Goal: Task Accomplishment & Management: Use online tool/utility

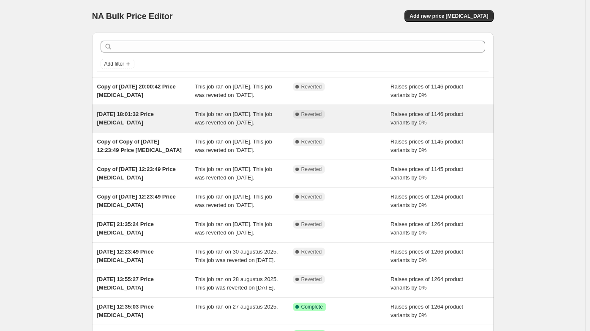
click at [143, 115] on div "[DATE] 18:01:32 Price [MEDICAL_DATA] This job ran on [DATE]. This job was rever…" at bounding box center [293, 118] width 402 height 27
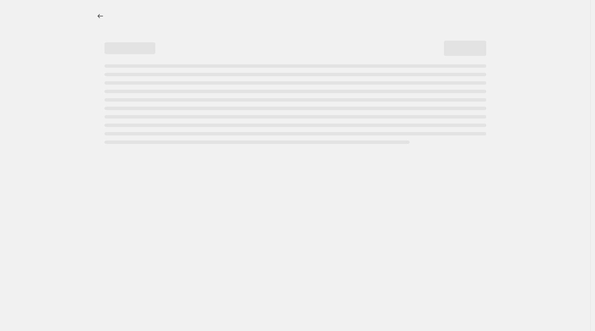
click at [94, 11] on div at bounding box center [295, 73] width 422 height 147
select select "percentage"
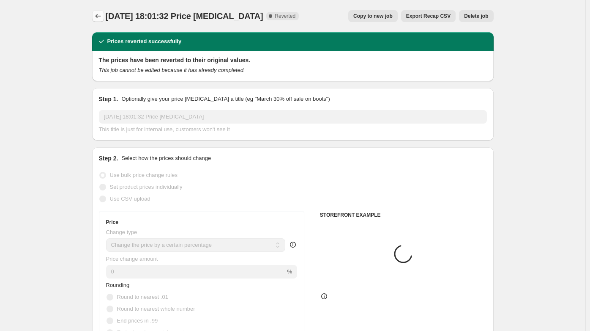
click at [98, 14] on icon "Price change jobs" at bounding box center [98, 16] width 8 height 8
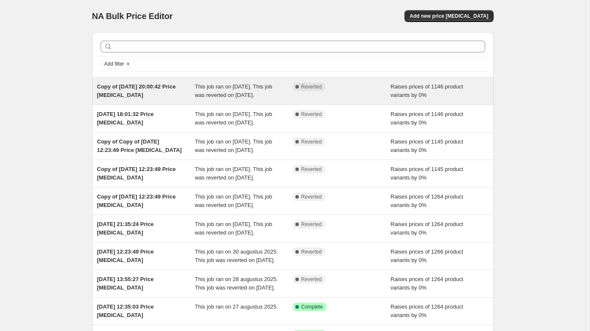
click at [171, 83] on span "Copy of [DATE] 20:00:42 Price [MEDICAL_DATA]" at bounding box center [136, 90] width 79 height 15
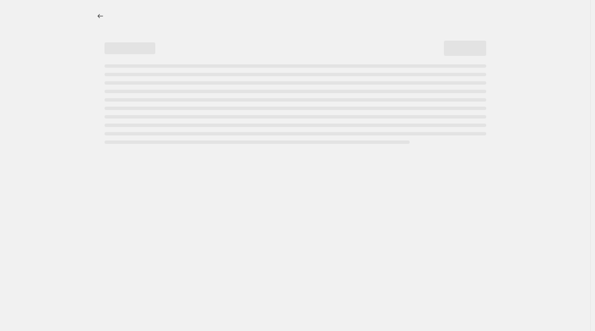
select select "percentage"
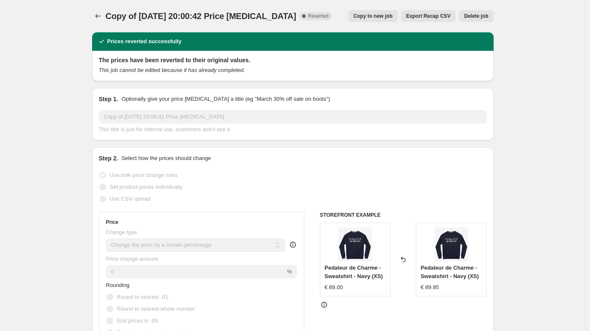
click at [366, 14] on span "Copy to new job" at bounding box center [373, 16] width 39 height 7
select select "percentage"
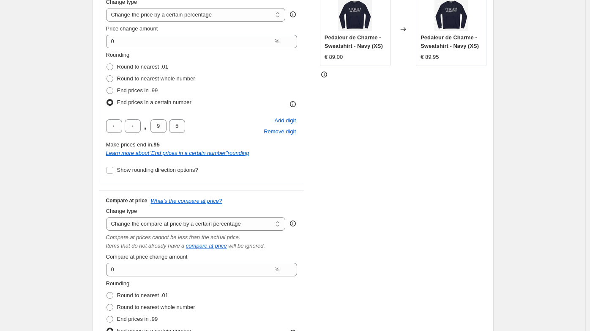
scroll to position [115, 0]
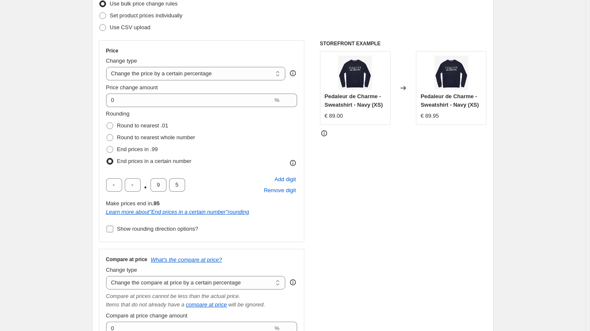
click at [124, 228] on span "Show rounding direction options?" at bounding box center [157, 228] width 81 height 6
click at [113, 228] on input "Show rounding direction options?" at bounding box center [110, 228] width 7 height 7
checkbox input "true"
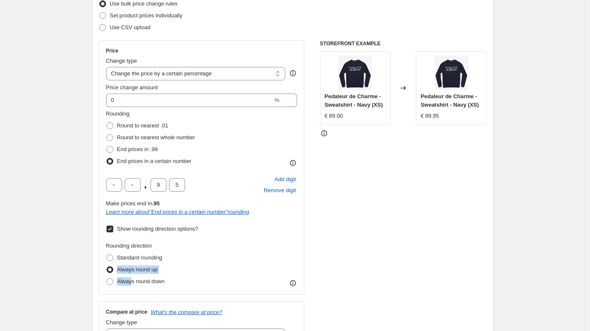
drag, startPoint x: 134, startPoint y: 280, endPoint x: 83, endPoint y: 264, distance: 53.5
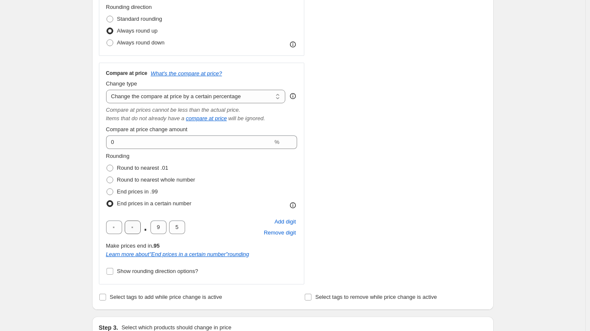
scroll to position [356, 0]
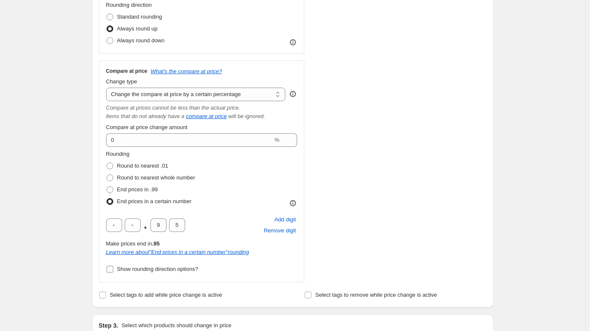
click at [124, 273] on label "Show rounding direction options?" at bounding box center [152, 269] width 92 height 12
click at [113, 272] on input "Show rounding direction options?" at bounding box center [110, 269] width 7 height 7
checkbox input "true"
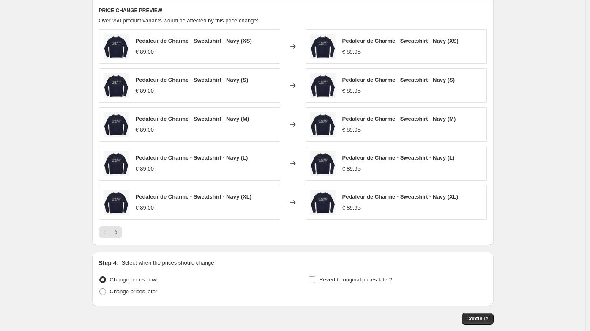
scroll to position [802, 0]
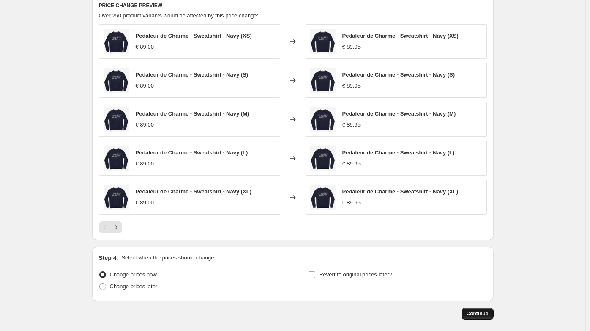
click at [484, 310] on span "Continue" at bounding box center [478, 313] width 22 height 7
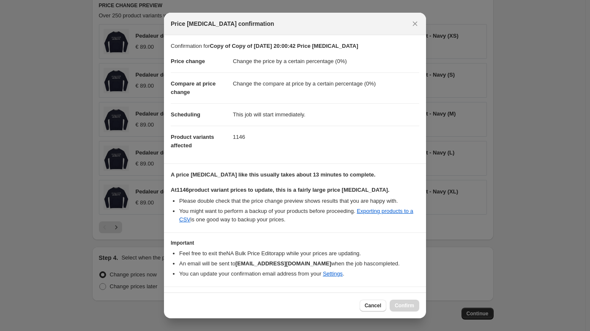
scroll to position [18, 0]
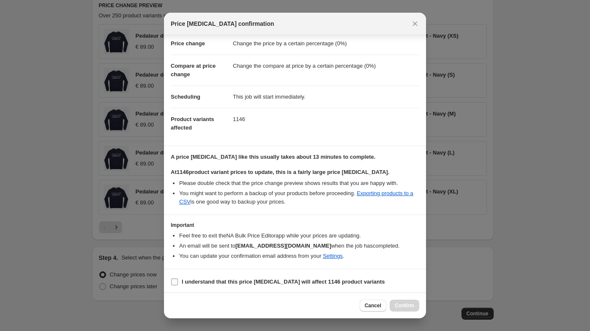
click at [212, 281] on b "I understand that this price [MEDICAL_DATA] will affect 1146 product variants" at bounding box center [283, 281] width 203 height 6
click at [178, 281] on input "I understand that this price [MEDICAL_DATA] will affect 1146 product variants" at bounding box center [174, 281] width 7 height 7
checkbox input "true"
click at [376, 305] on span "Cancel" at bounding box center [373, 305] width 16 height 7
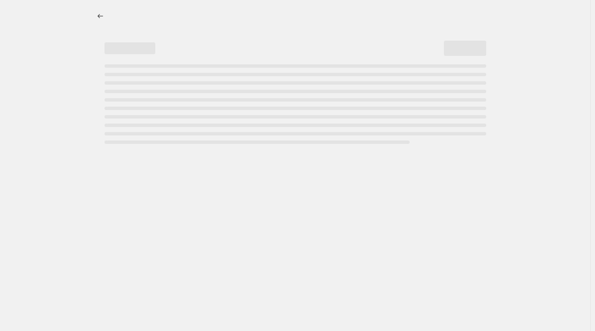
select select "percentage"
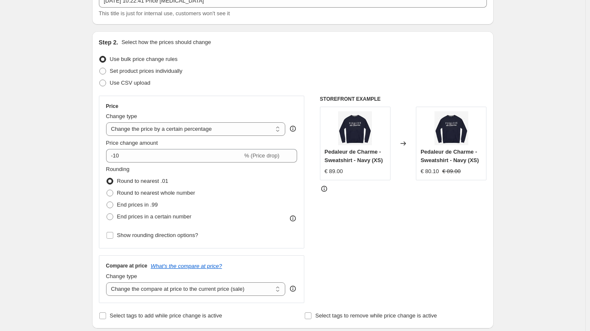
scroll to position [14, 0]
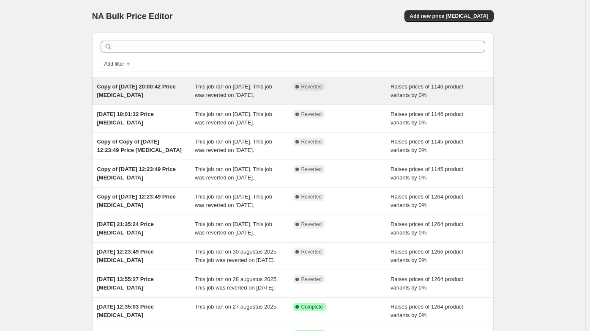
click at [175, 99] on div "Copy of [DATE] 20:00:42 Price [MEDICAL_DATA]" at bounding box center [146, 90] width 98 height 17
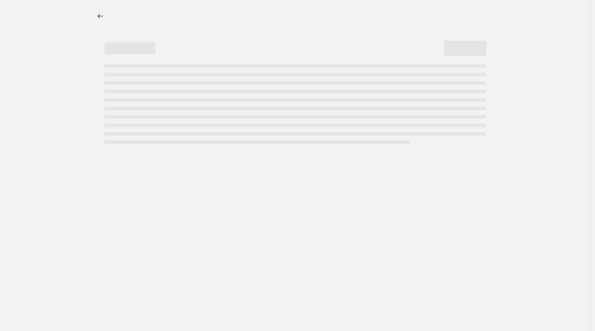
select select "percentage"
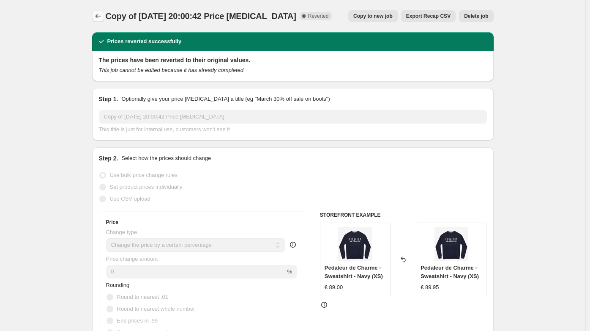
click at [99, 13] on icon "Price change jobs" at bounding box center [98, 16] width 8 height 8
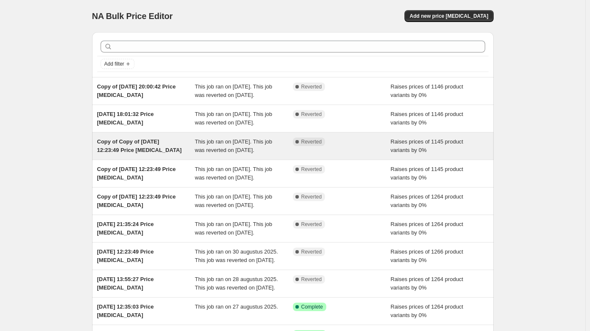
scroll to position [170, 0]
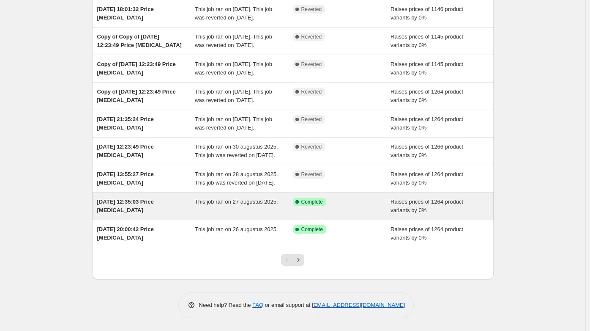
click at [172, 197] on div "27 aug 2025, 12:35:03 Price change job This job ran on 27 augustus 2025. Succes…" at bounding box center [293, 205] width 402 height 27
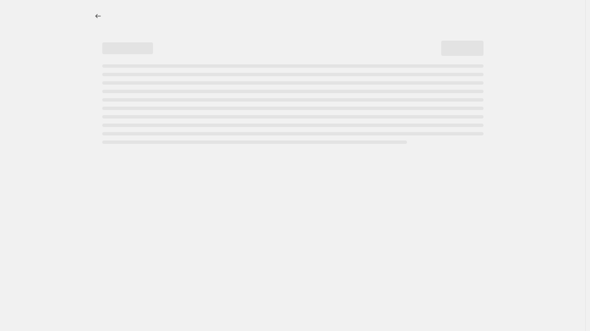
select select "percentage"
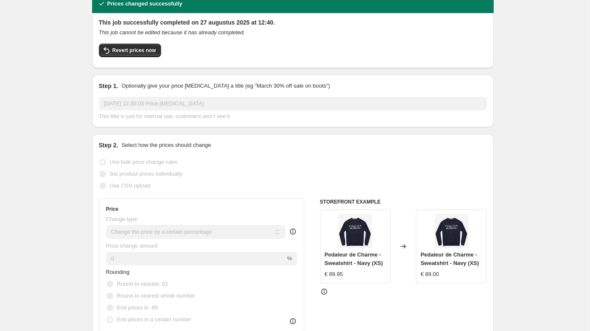
scroll to position [38, 0]
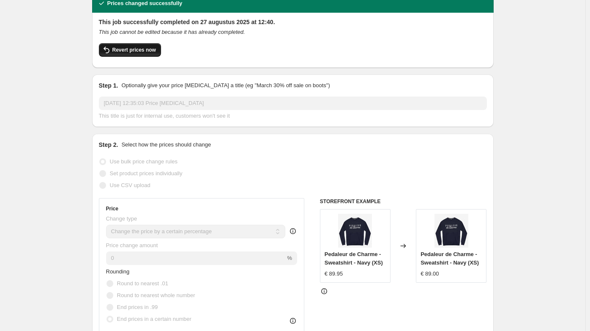
click at [133, 52] on span "Revert prices now" at bounding box center [135, 50] width 44 height 7
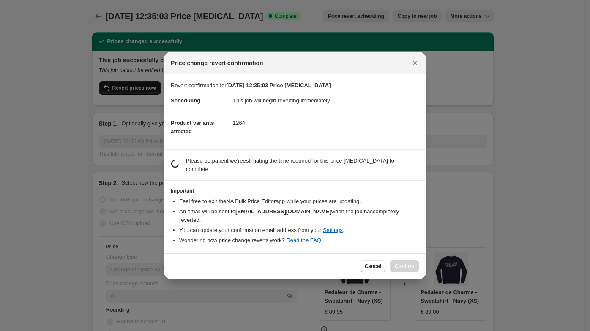
scroll to position [0, 0]
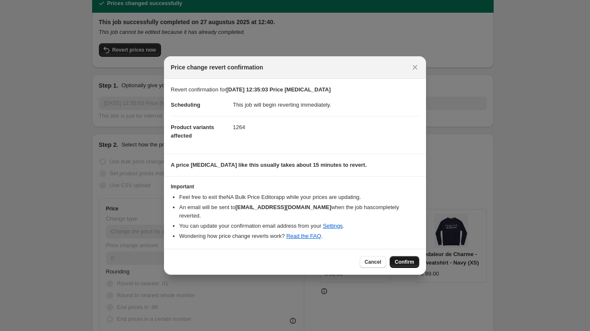
click at [410, 258] on span "Confirm" at bounding box center [404, 261] width 19 height 7
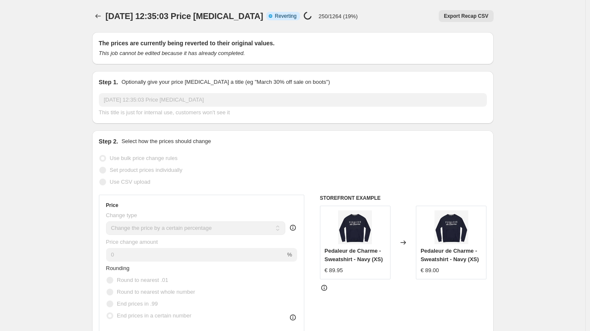
scroll to position [0, 0]
